Goal: Task Accomplishment & Management: Use online tool/utility

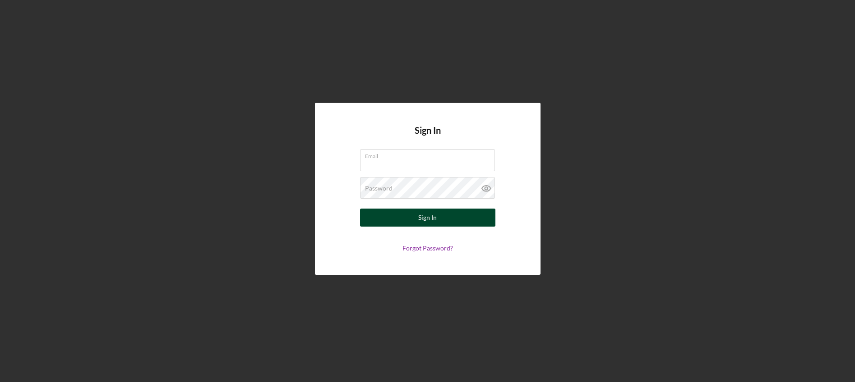
type input "[EMAIL_ADDRESS][DOMAIN_NAME]"
click at [423, 221] on div "Sign In" at bounding box center [427, 218] width 18 height 18
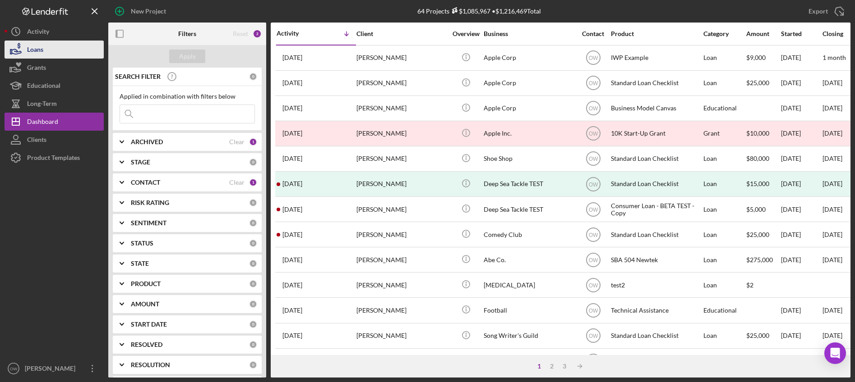
click at [54, 49] on button "Loans" at bounding box center [54, 50] width 99 height 18
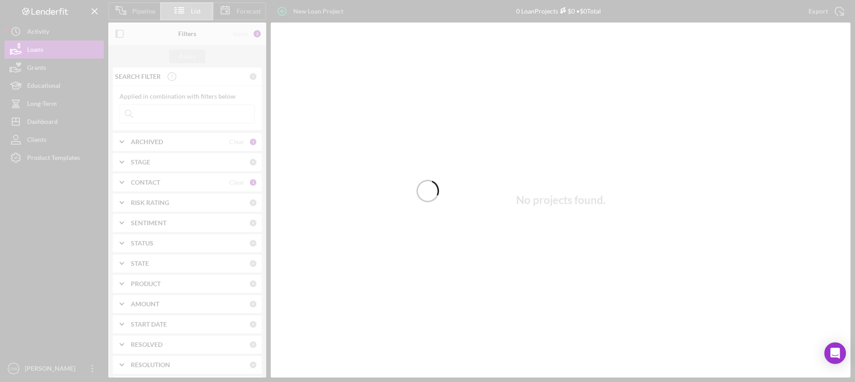
click at [250, 9] on div at bounding box center [427, 191] width 855 height 382
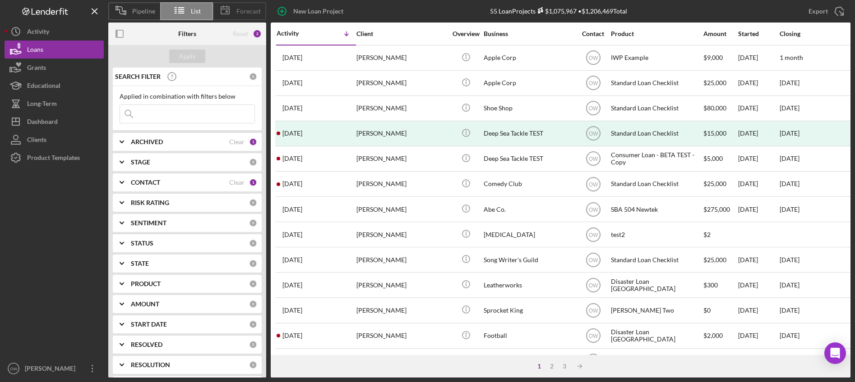
click at [248, 10] on span "Forecast" at bounding box center [248, 11] width 24 height 7
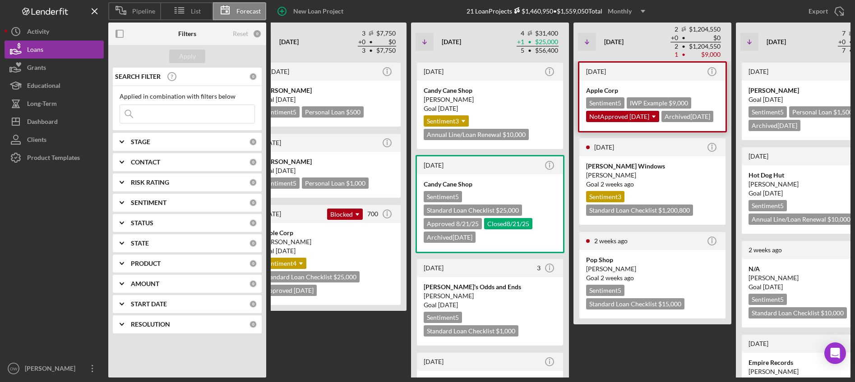
scroll to position [0, 294]
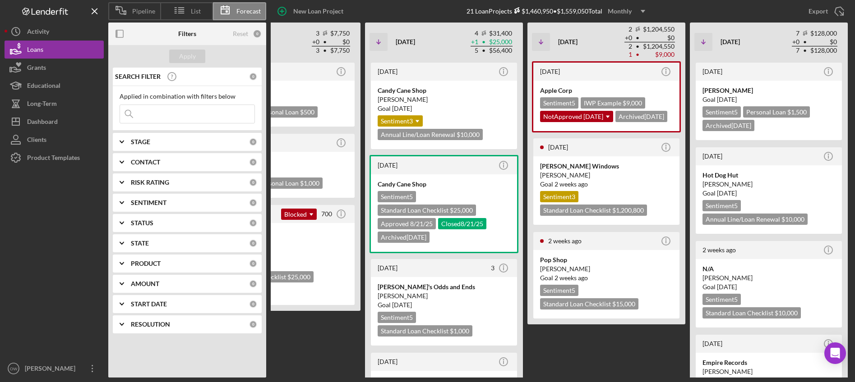
click at [644, 10] on use "button" at bounding box center [642, 11] width 5 height 3
click at [630, 53] on div "Quarterly" at bounding box center [628, 51] width 37 height 18
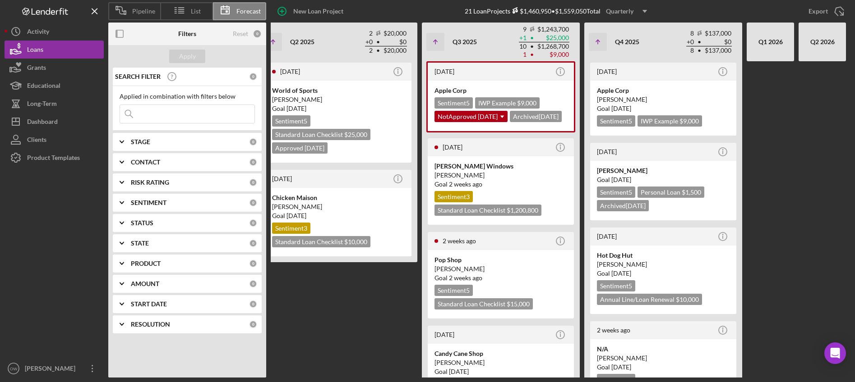
scroll to position [0, 178]
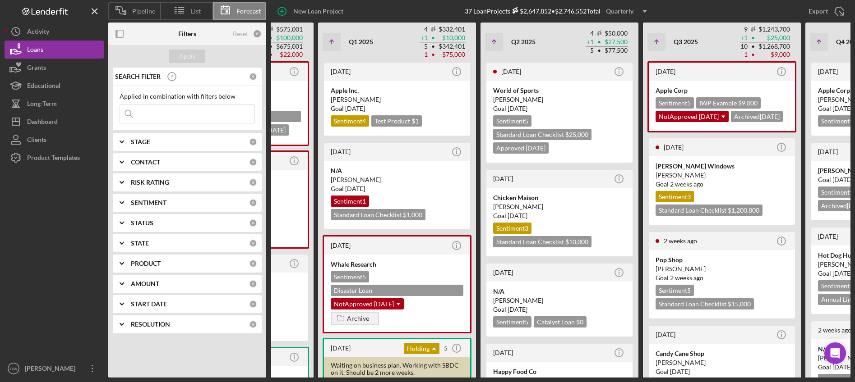
click at [633, 9] on div "Quarterly" at bounding box center [620, 12] width 28 height 14
click at [636, 69] on div "Yearly" at bounding box center [628, 69] width 37 height 18
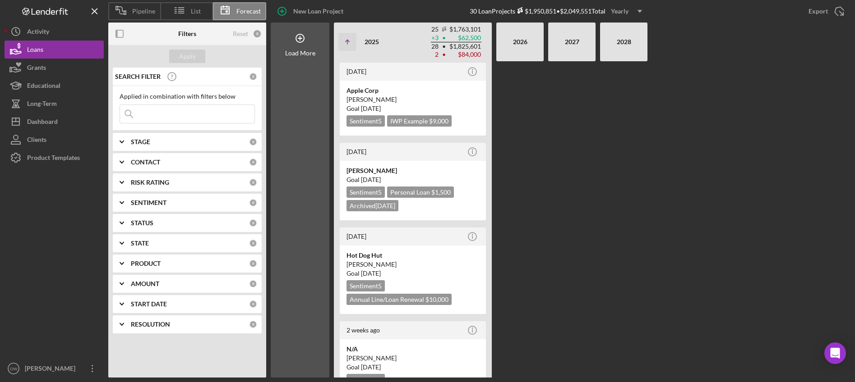
click at [144, 304] on b "START DATE" at bounding box center [149, 304] width 36 height 7
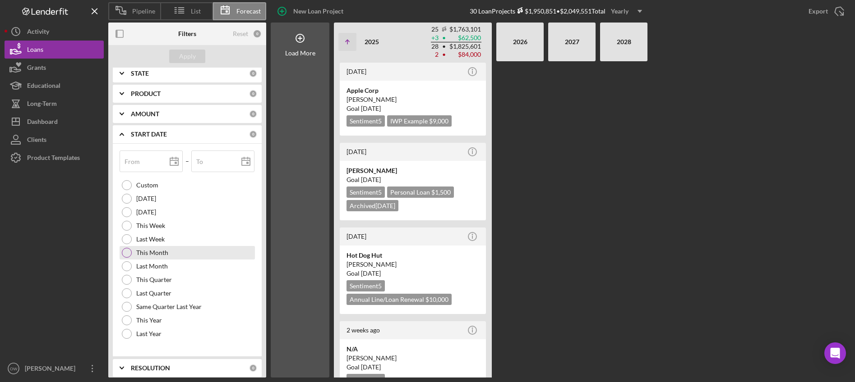
scroll to position [176, 0]
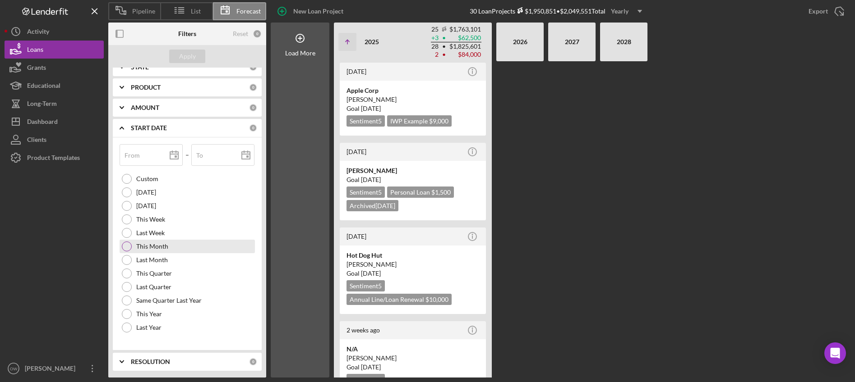
click at [152, 248] on label "This Month" at bounding box center [152, 246] width 32 height 7
type input "[DATE]"
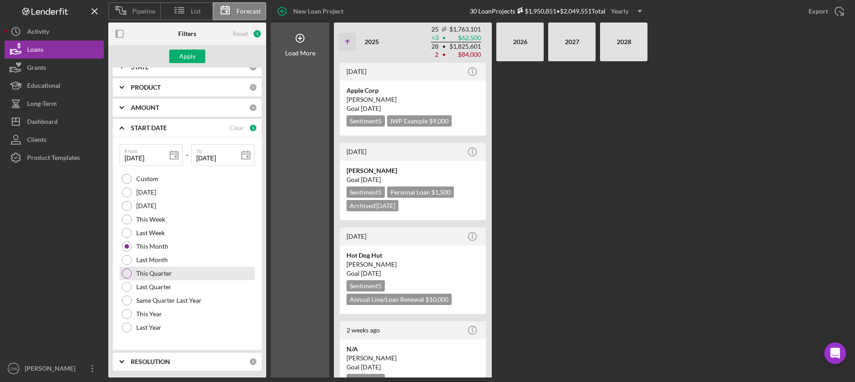
click at [158, 272] on label "This Quarter" at bounding box center [154, 273] width 36 height 7
type input "[DATE]"
click at [175, 296] on div "Same Quarter Last Year" at bounding box center [187, 301] width 135 height 14
type input "[DATE]"
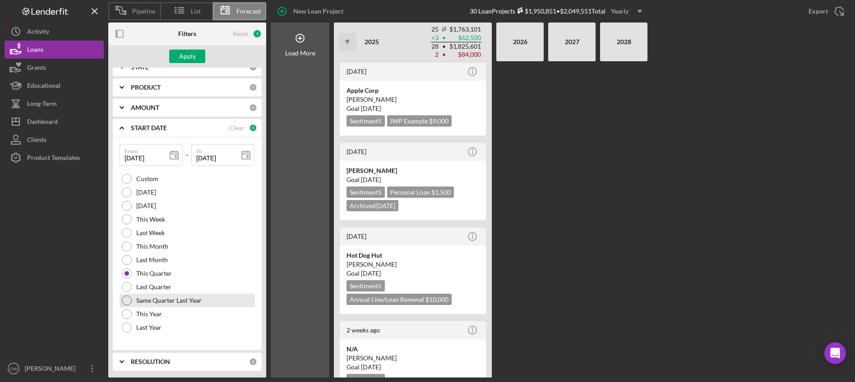
type input "[DATE]"
click at [161, 244] on label "This Month" at bounding box center [152, 246] width 32 height 7
type input "[DATE]"
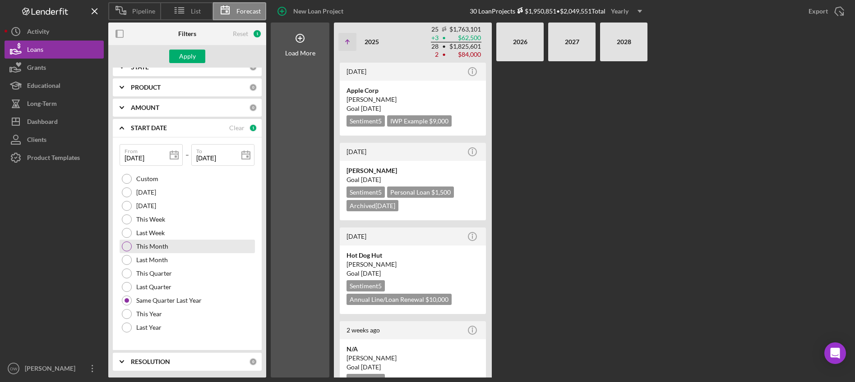
type input "[DATE]"
click at [151, 183] on div "Custom" at bounding box center [187, 179] width 135 height 14
click at [123, 127] on icon "Icon/Expander" at bounding box center [121, 128] width 23 height 23
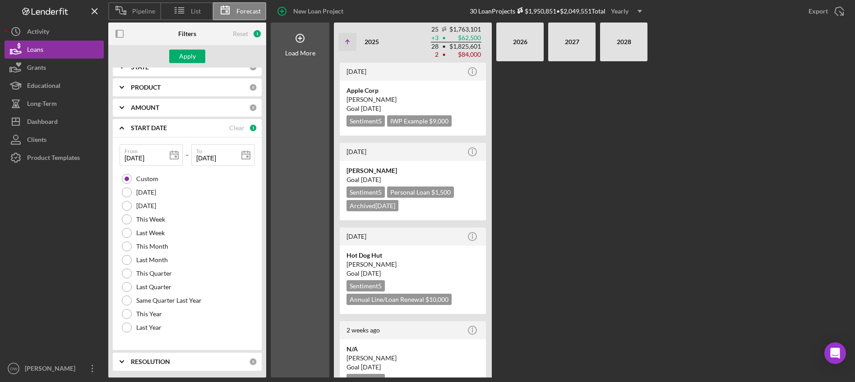
scroll to position [0, 0]
